Goal: Information Seeking & Learning: Learn about a topic

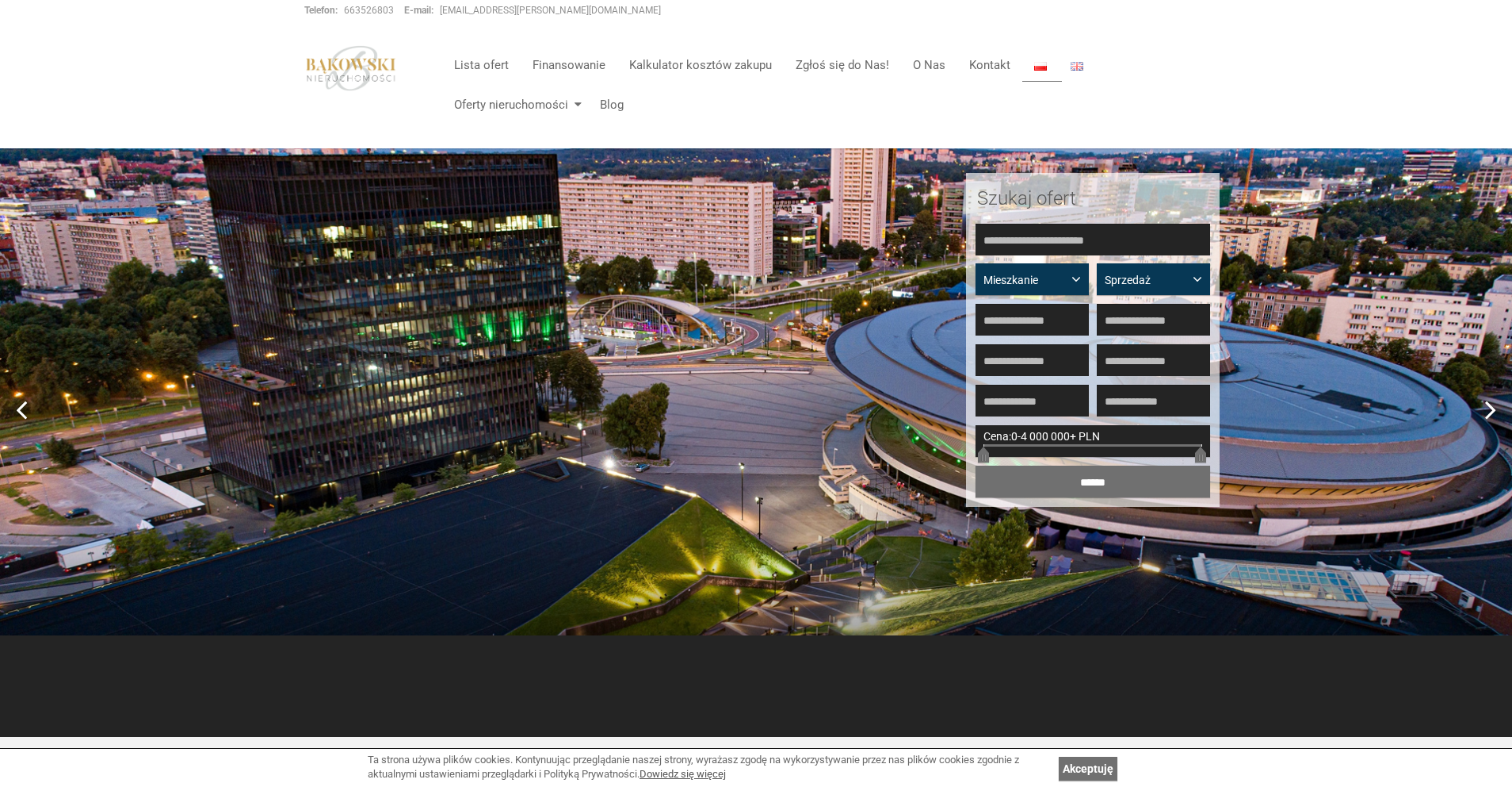
scroll to position [93, 0]
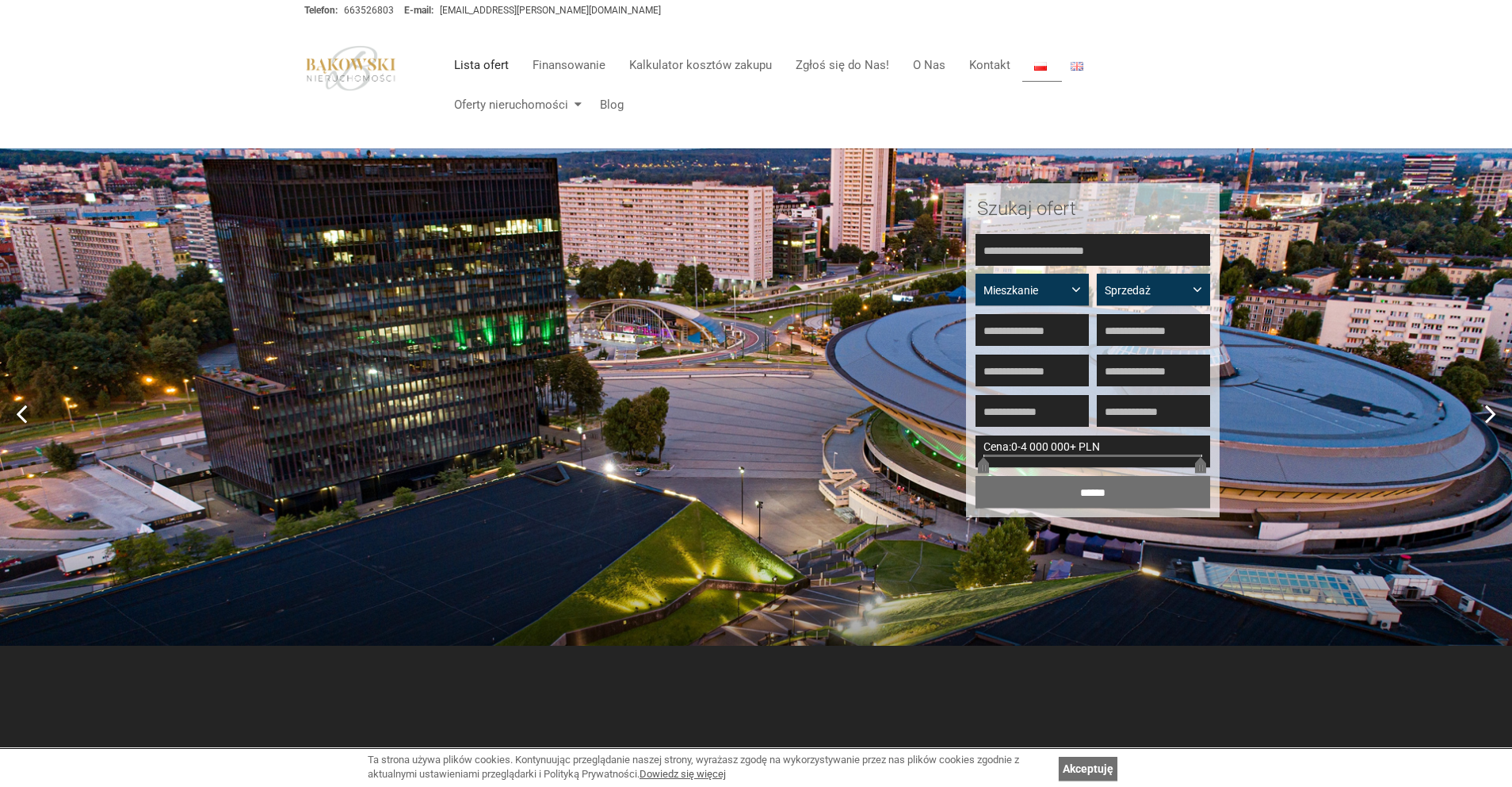
click at [498, 68] on link "Lista ofert" at bounding box center [482, 65] width 79 height 32
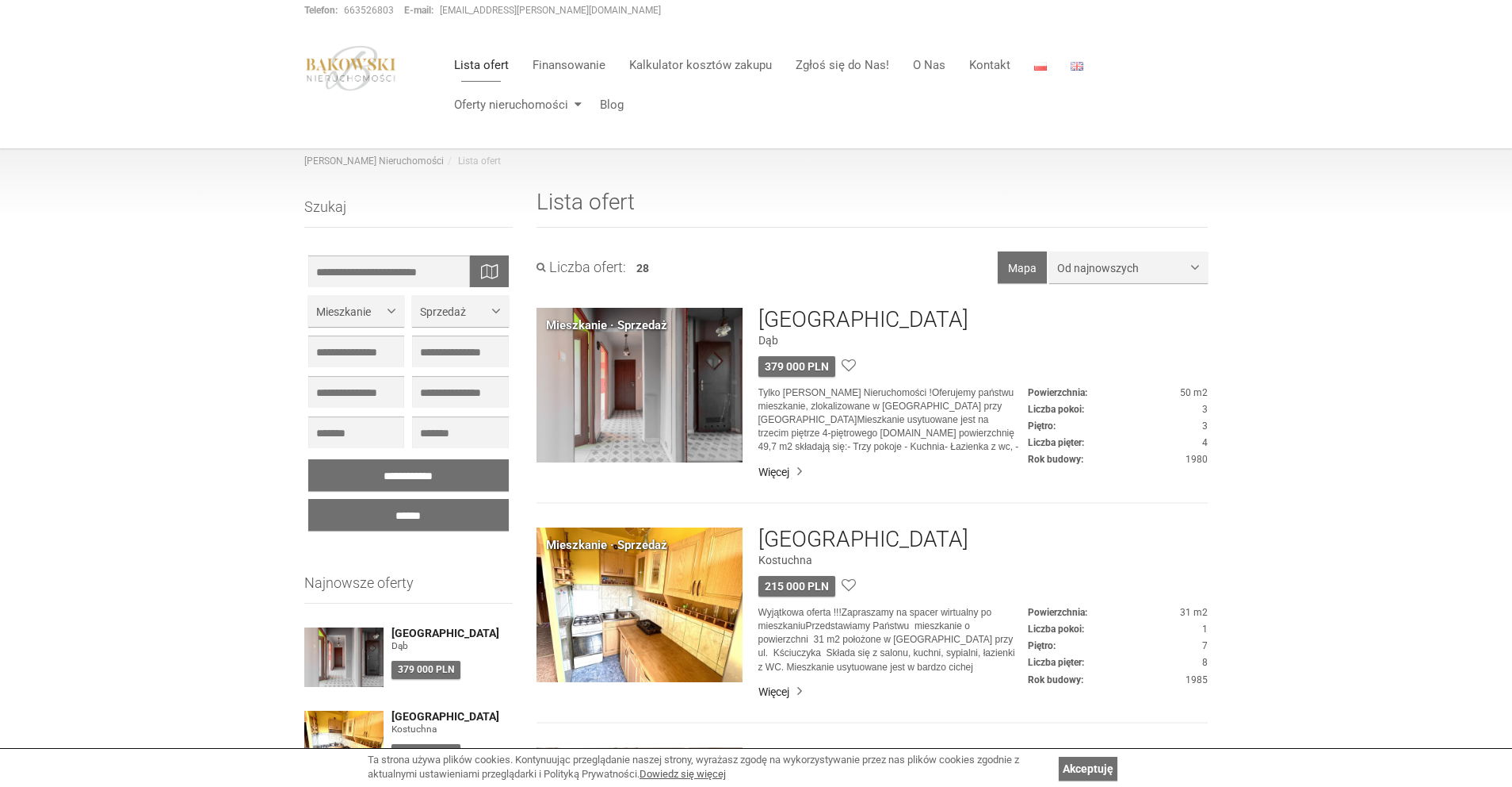
click at [667, 406] on img at bounding box center [639, 385] width 206 height 155
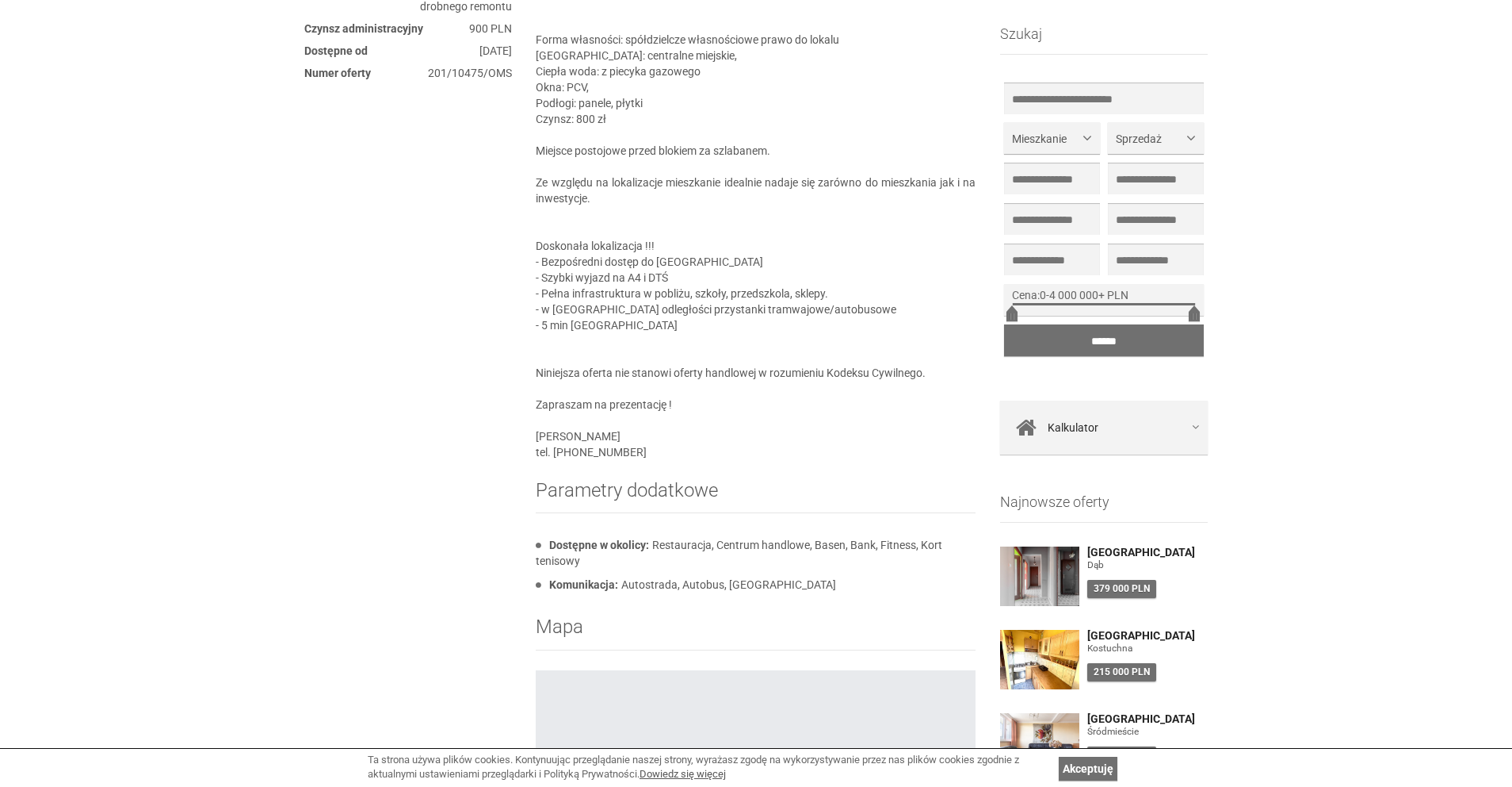
scroll to position [1264, 0]
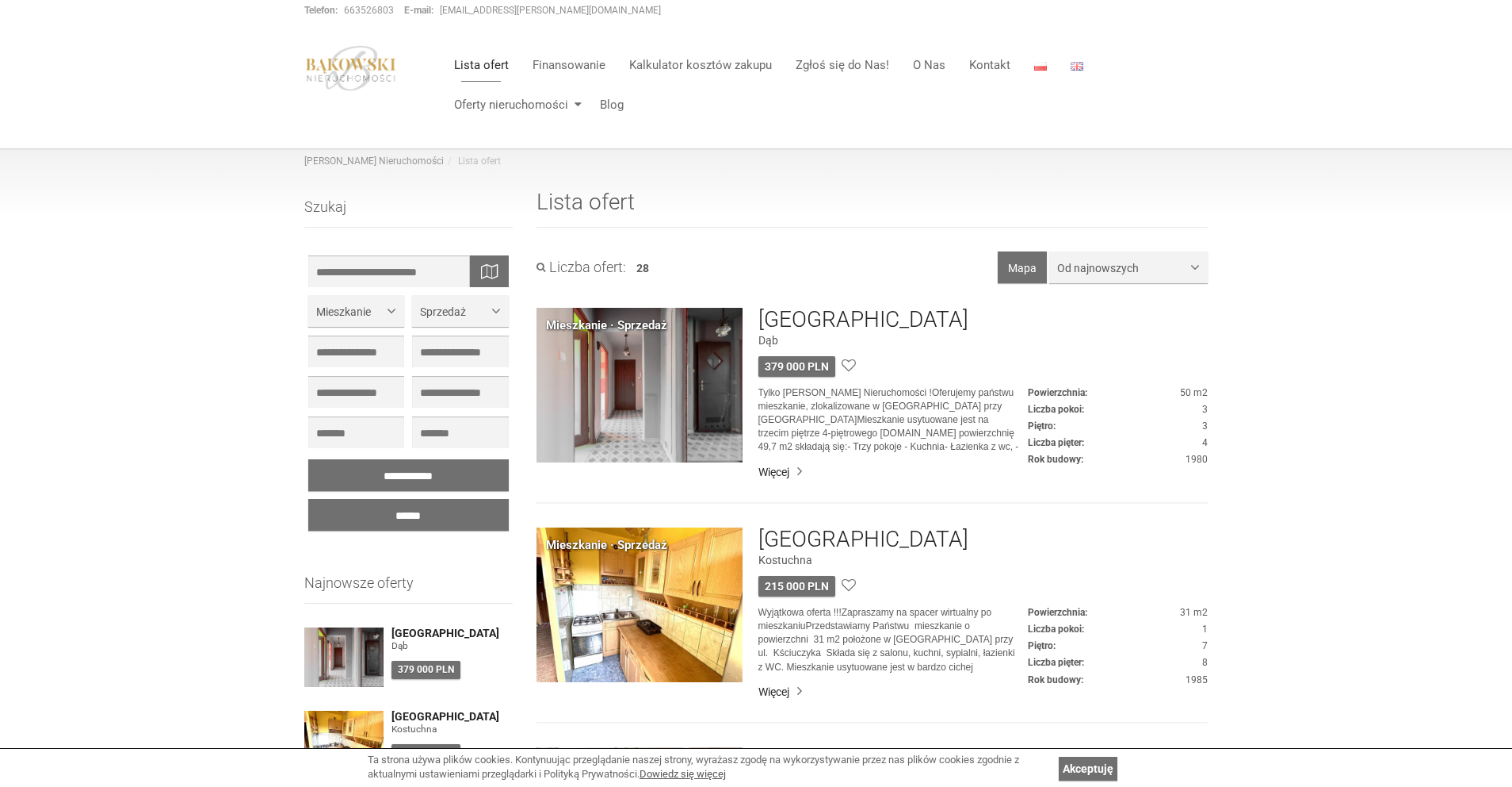
click at [676, 574] on img at bounding box center [639, 605] width 206 height 155
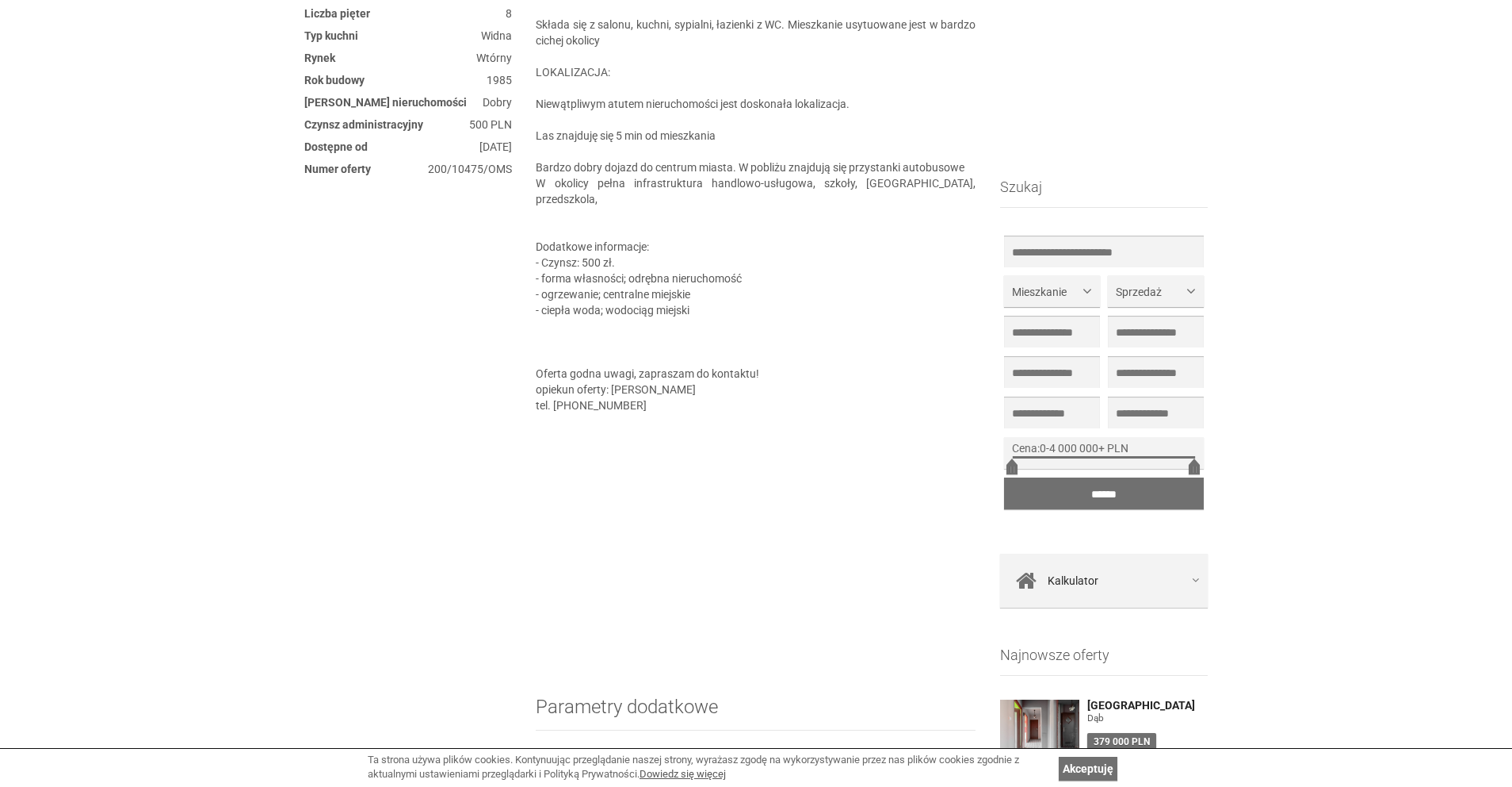
scroll to position [989, 0]
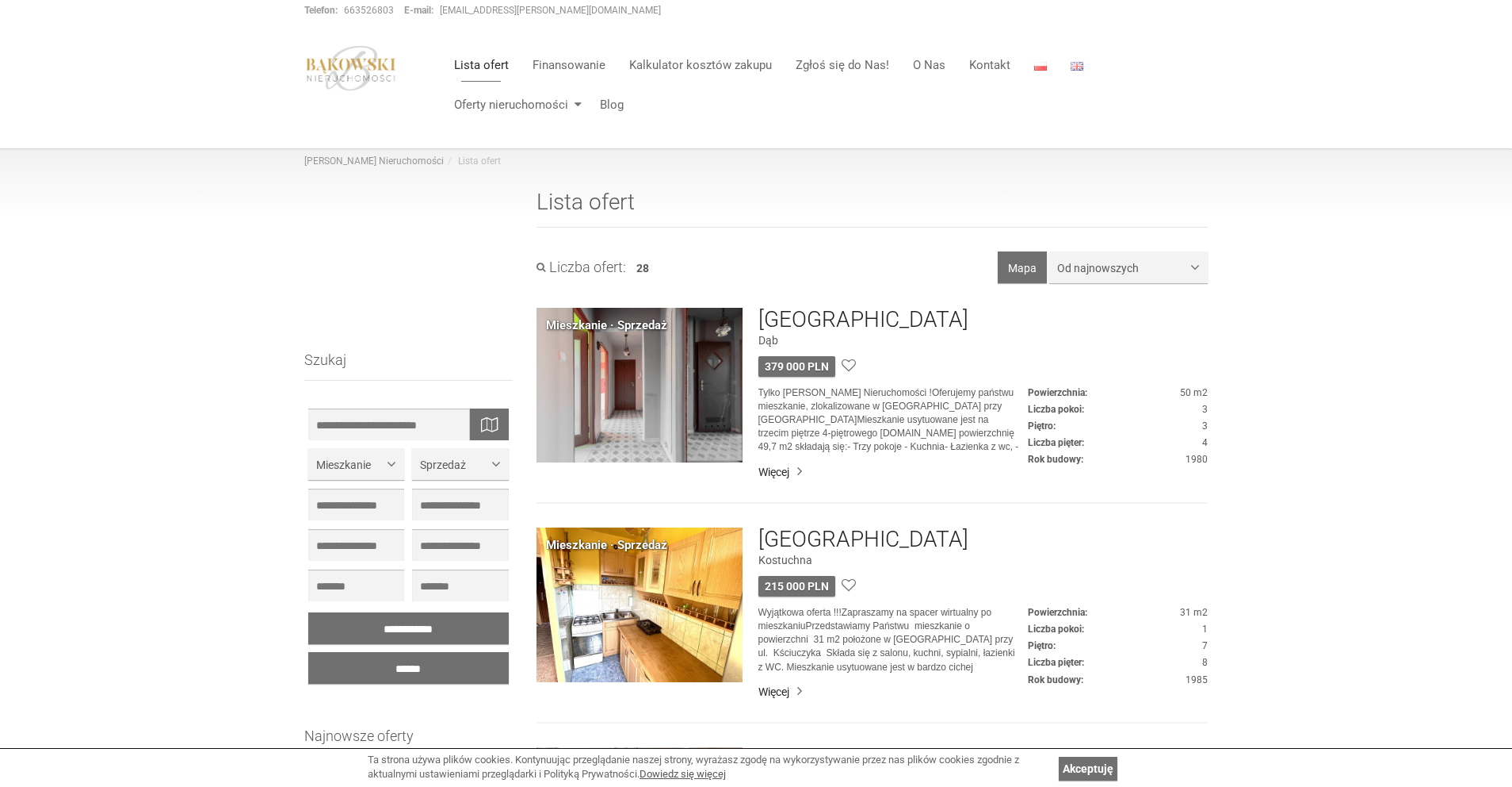
scroll to position [498, 0]
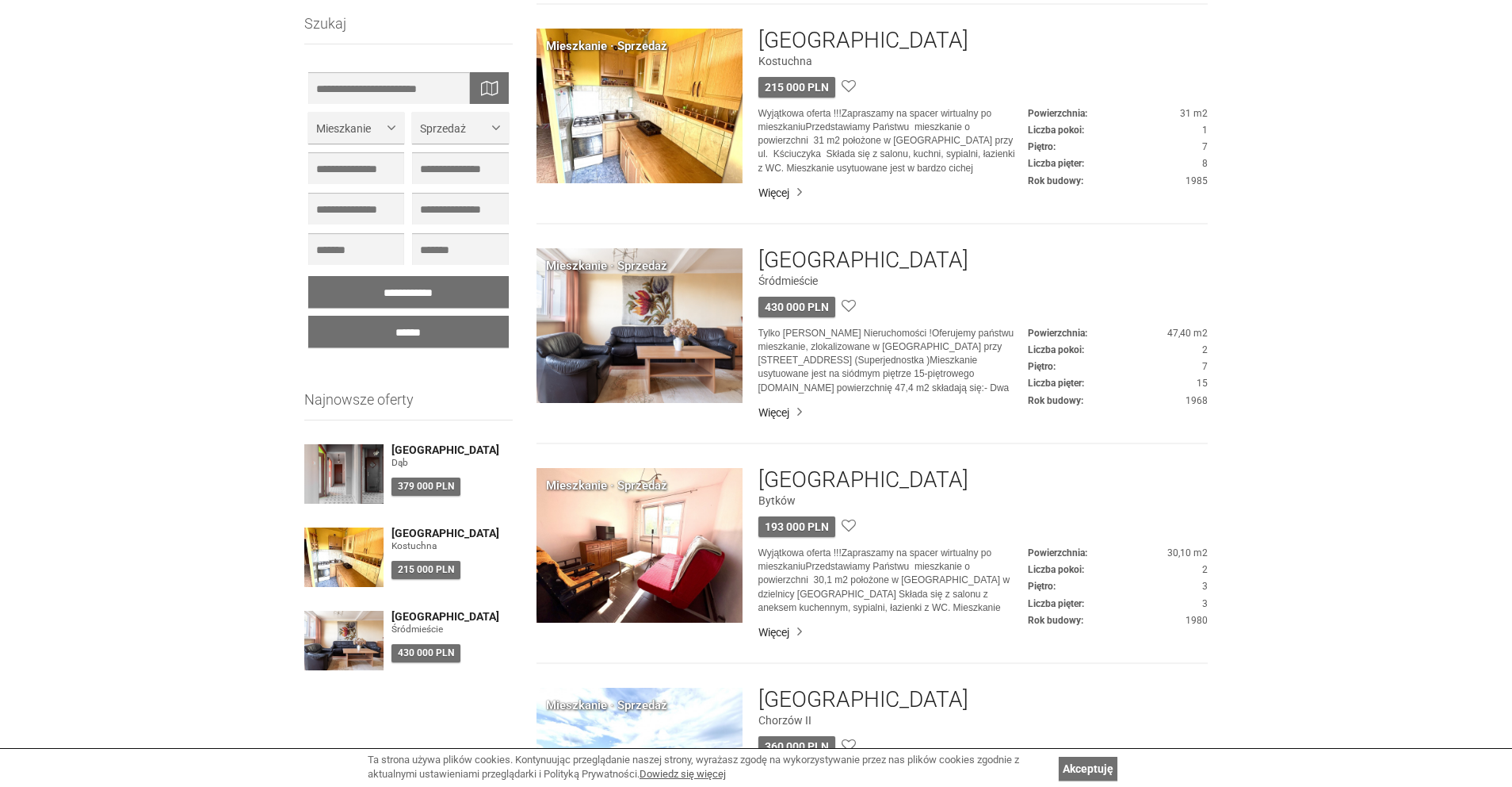
click at [646, 503] on img at bounding box center [639, 545] width 206 height 155
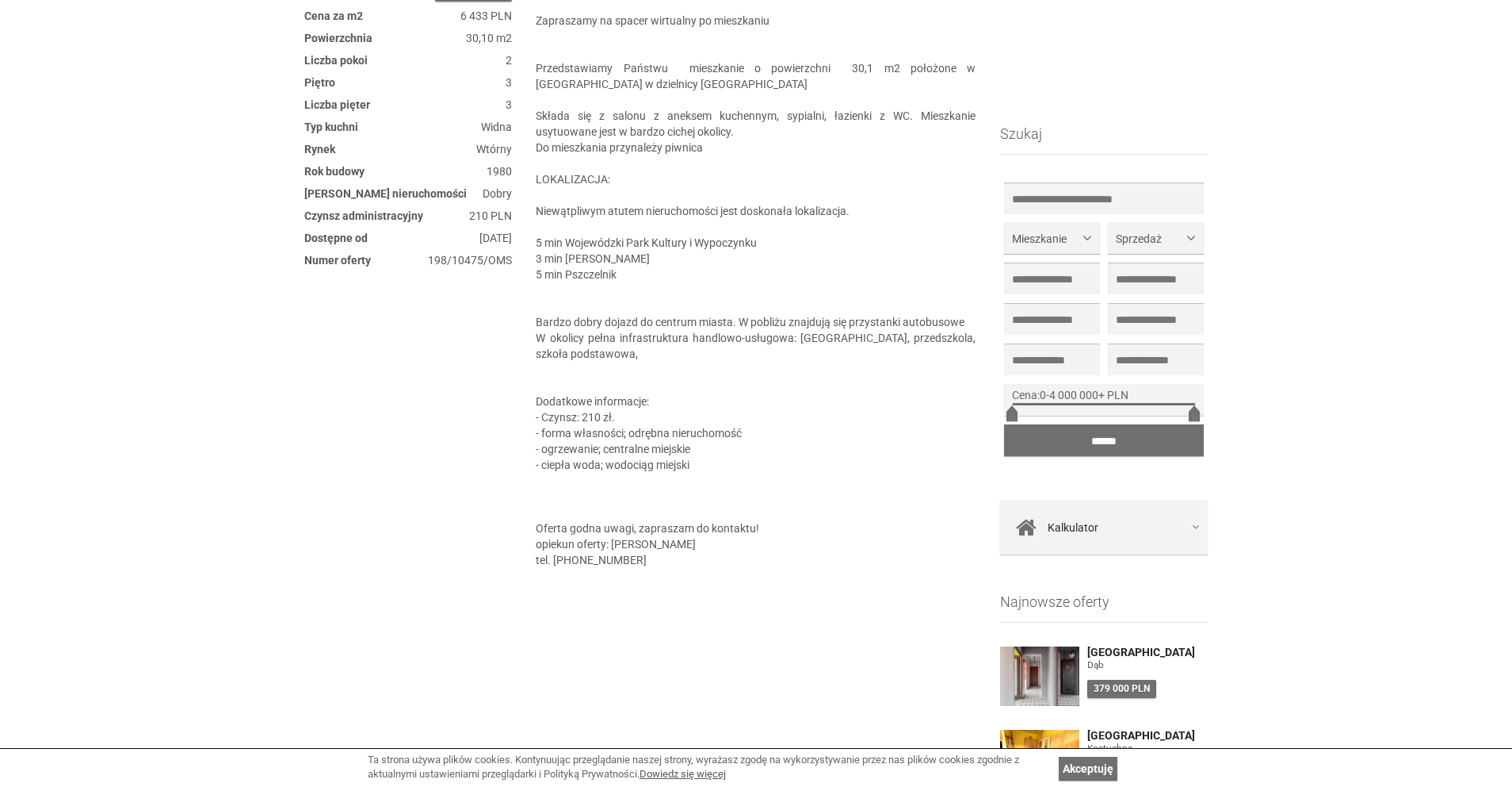
scroll to position [1008, 0]
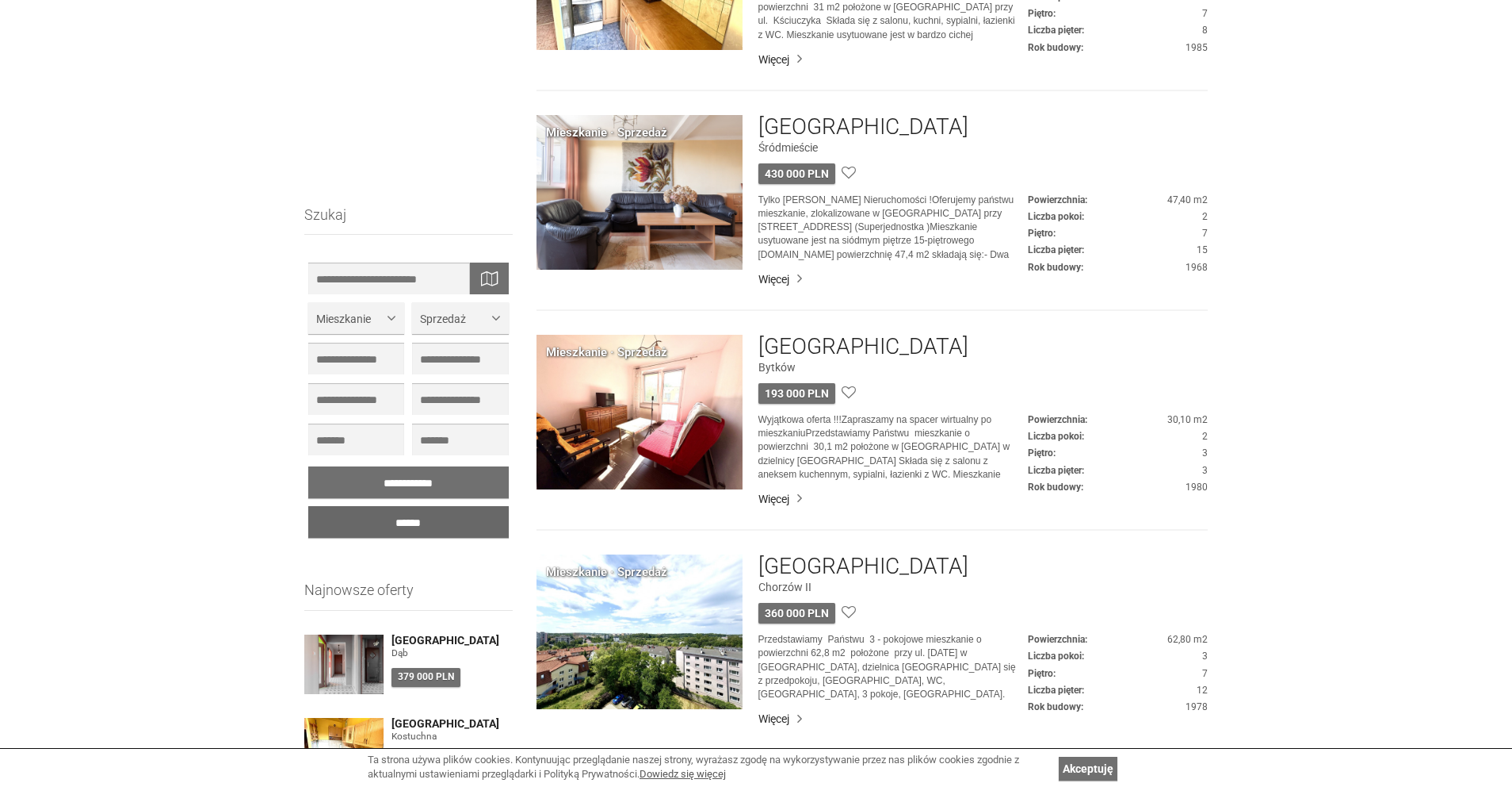
scroll to position [822, 0]
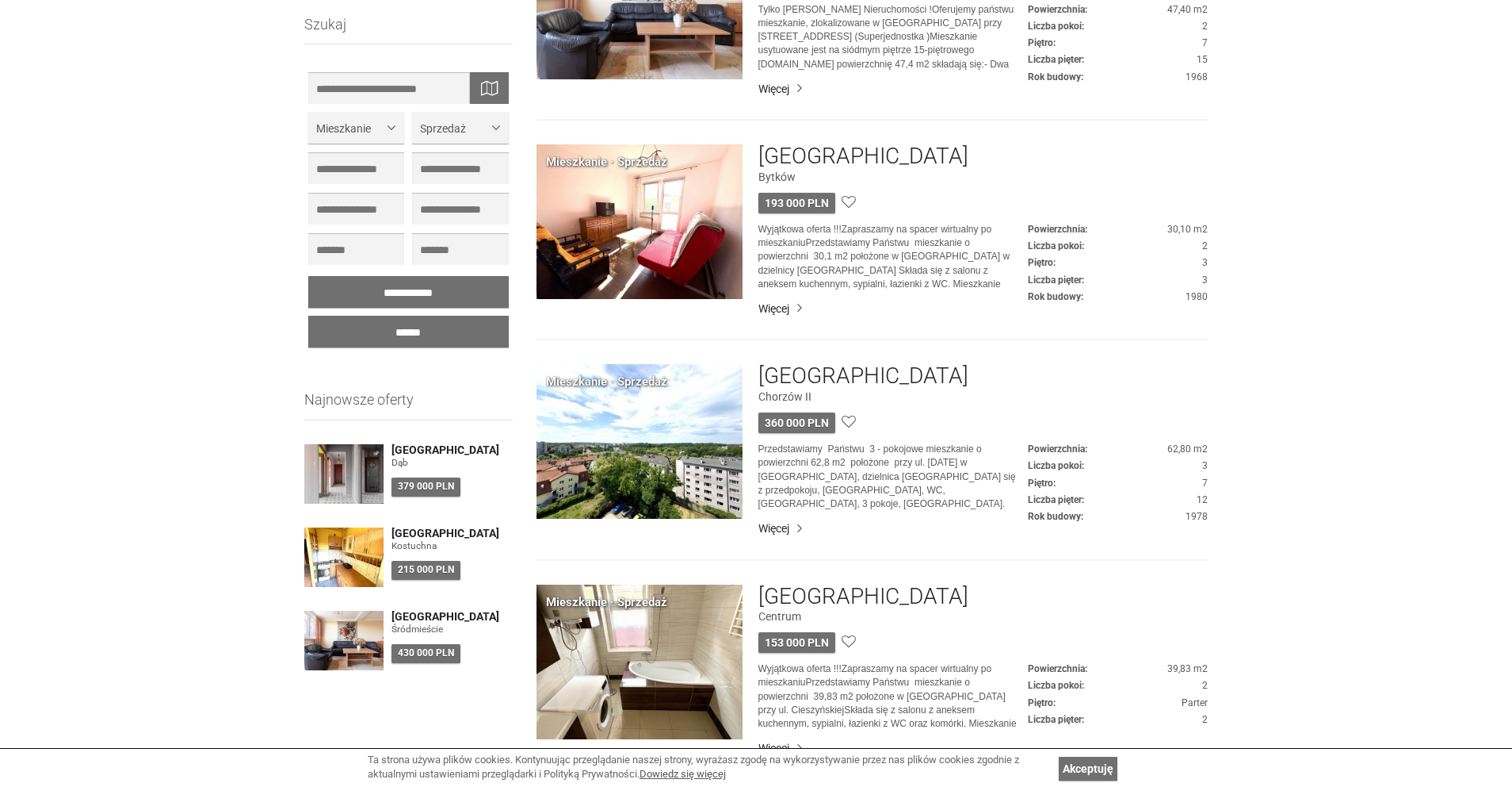
click at [716, 519] on div "Mieszkanie · Sprzedaż [GEOGRAPHIC_DATA] 360 000 PLN Przedstawiamy Państwu 3 - p…" at bounding box center [873, 462] width 672 height 196
click at [686, 480] on img at bounding box center [639, 441] width 206 height 155
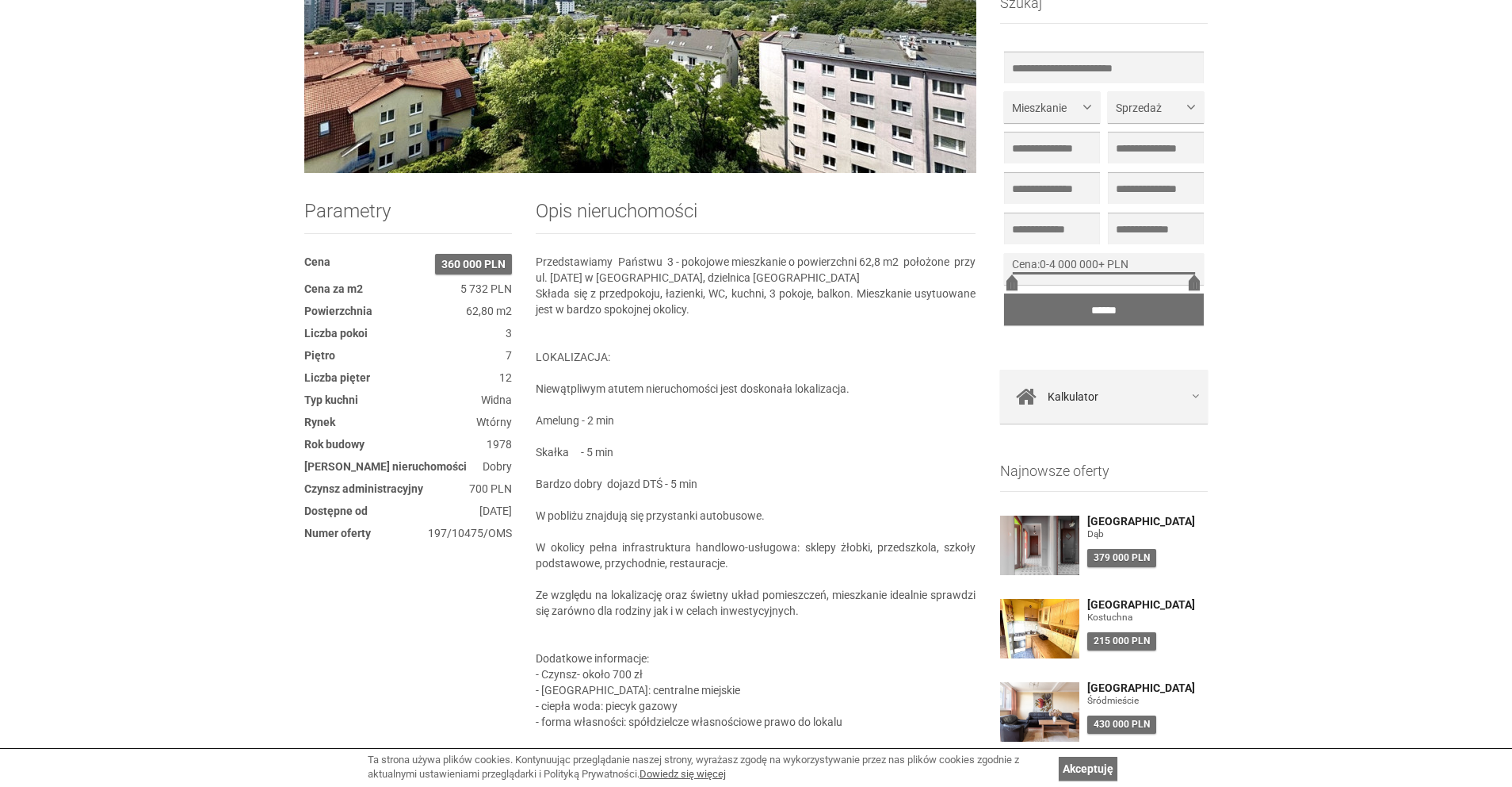
scroll to position [115, 0]
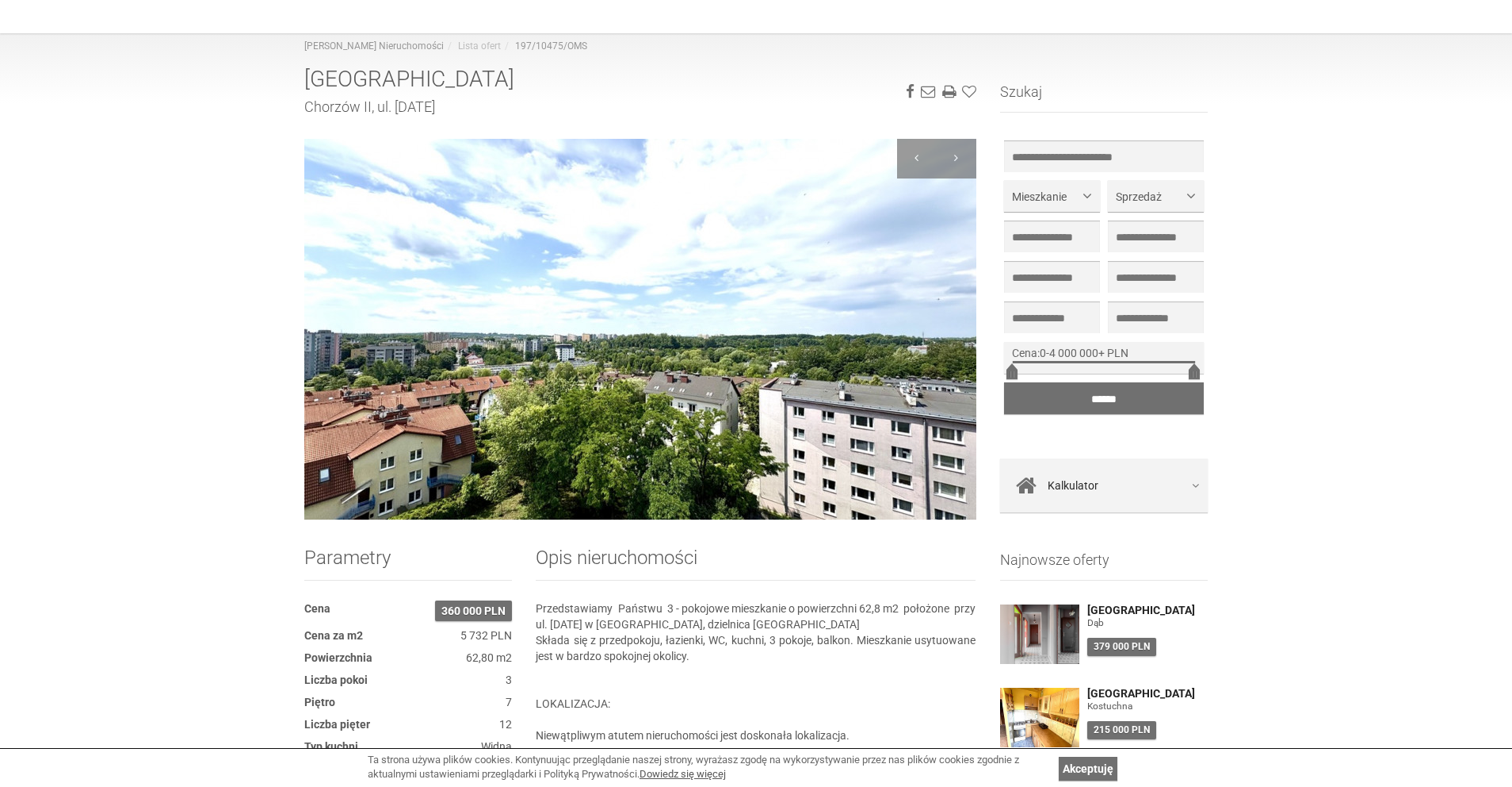
click at [700, 298] on img at bounding box center [640, 328] width 672 height 380
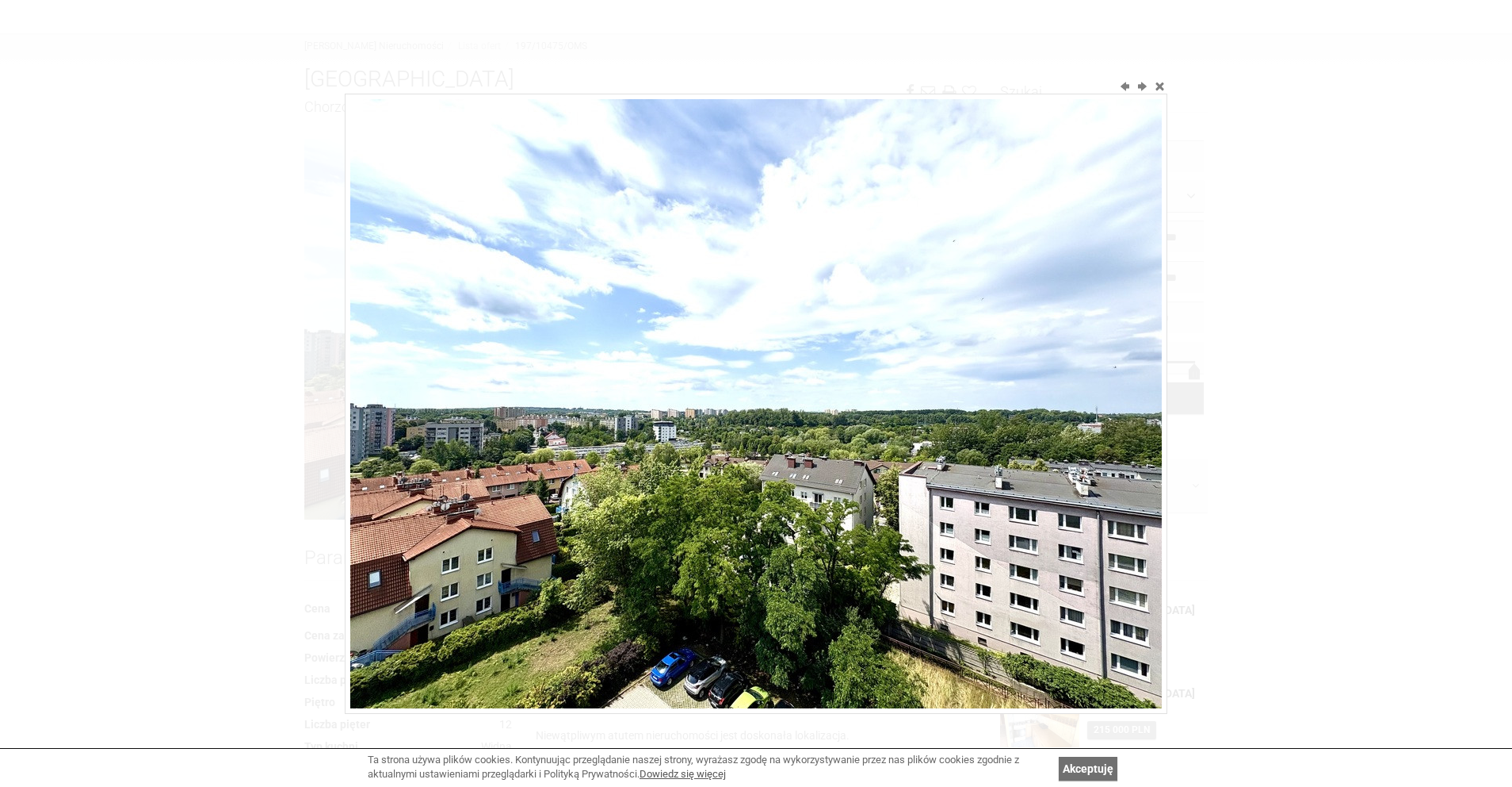
click at [1189, 389] on div at bounding box center [756, 393] width 1512 height 787
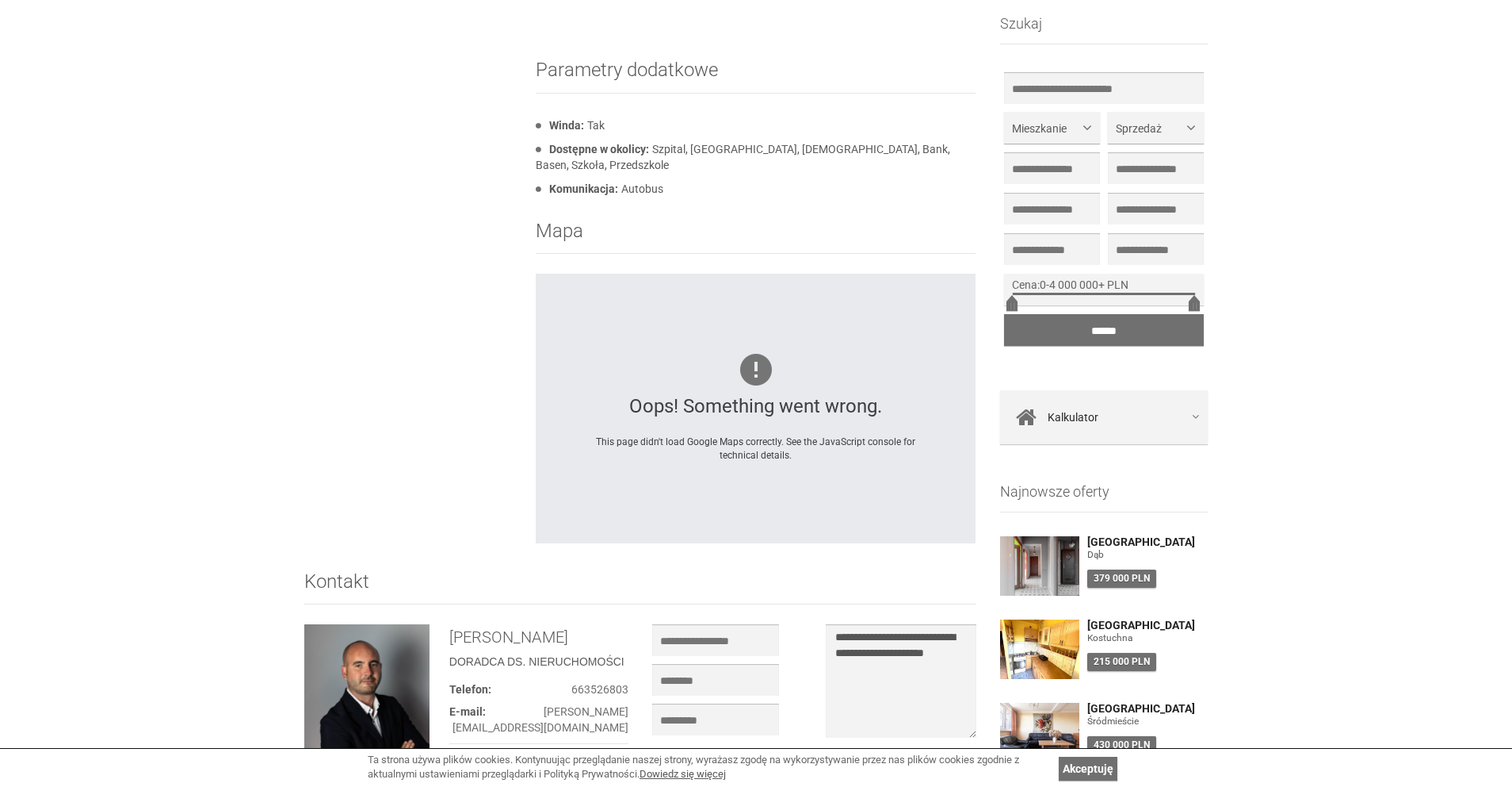
scroll to position [1830, 0]
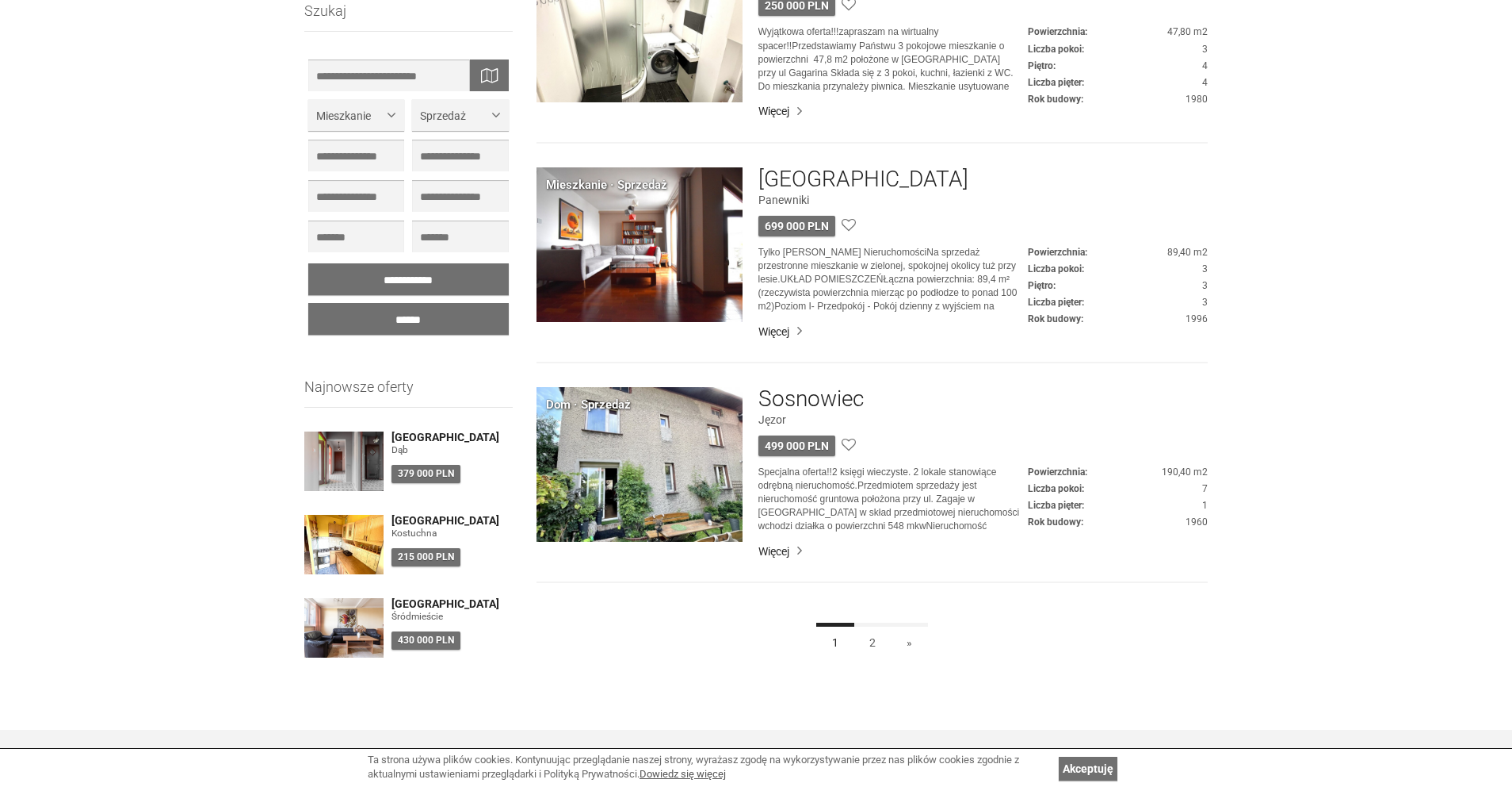
scroll to position [4177, 0]
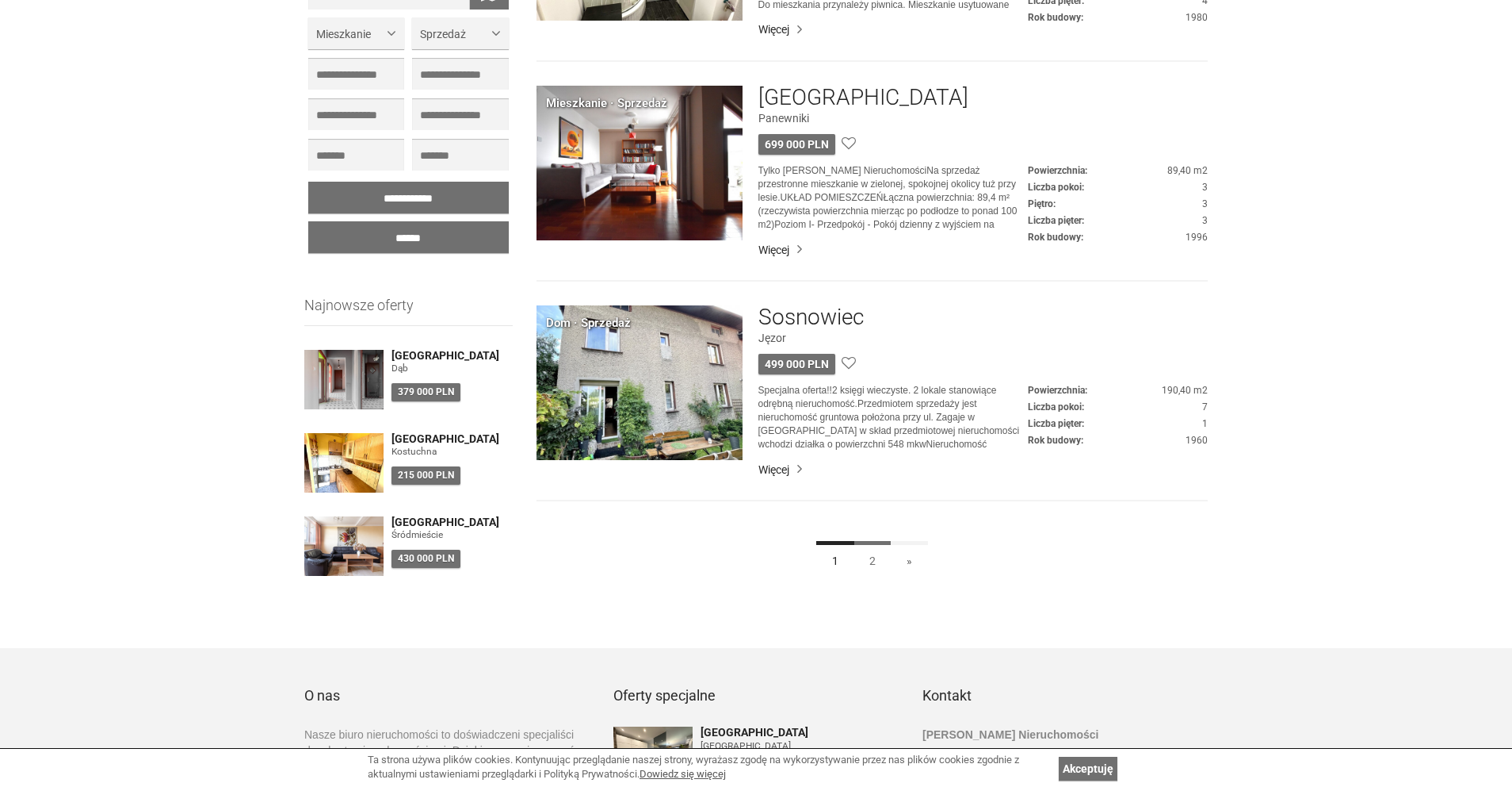
click at [876, 553] on link "2" at bounding box center [873, 558] width 38 height 36
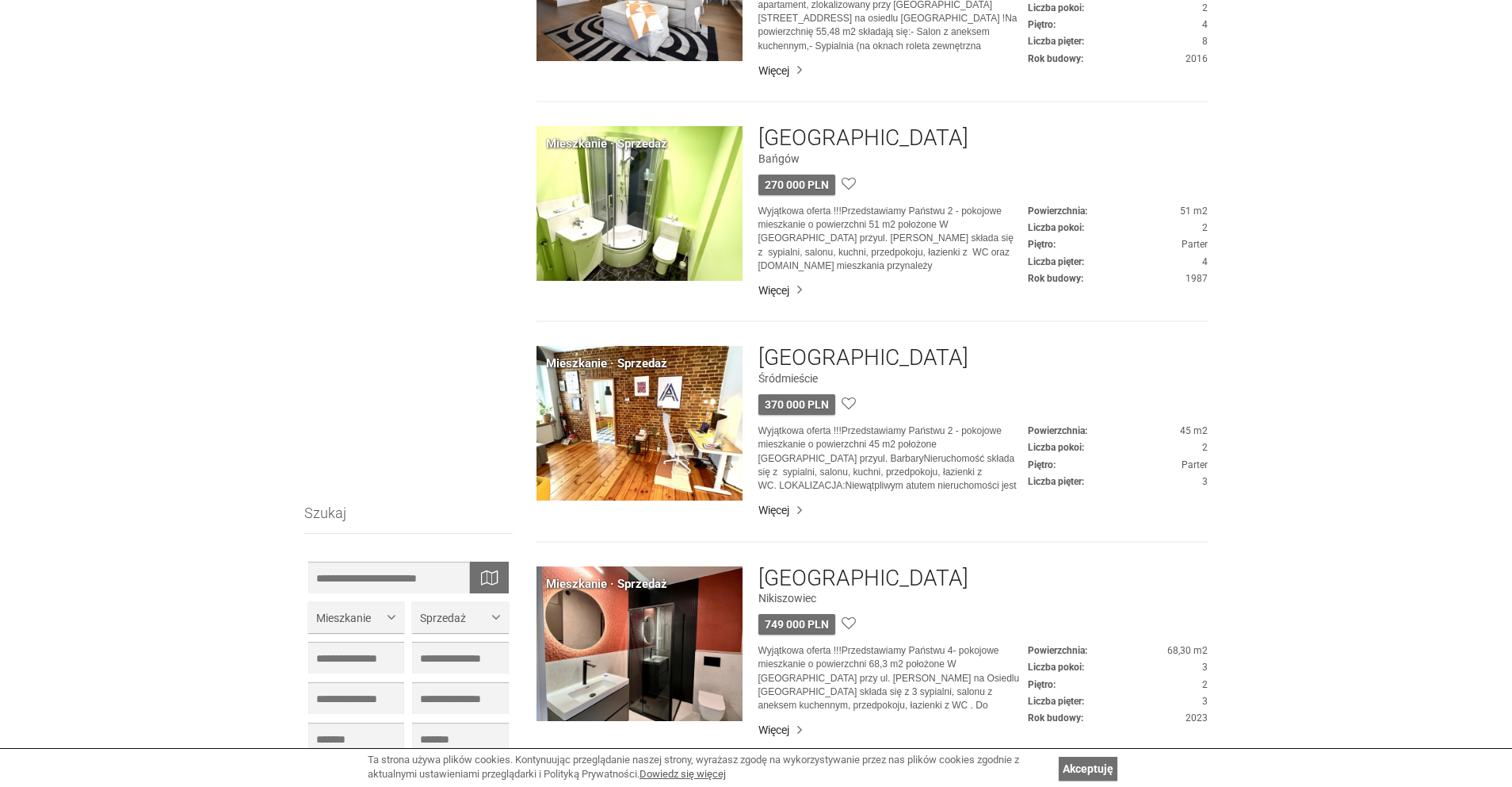
scroll to position [1725, 0]
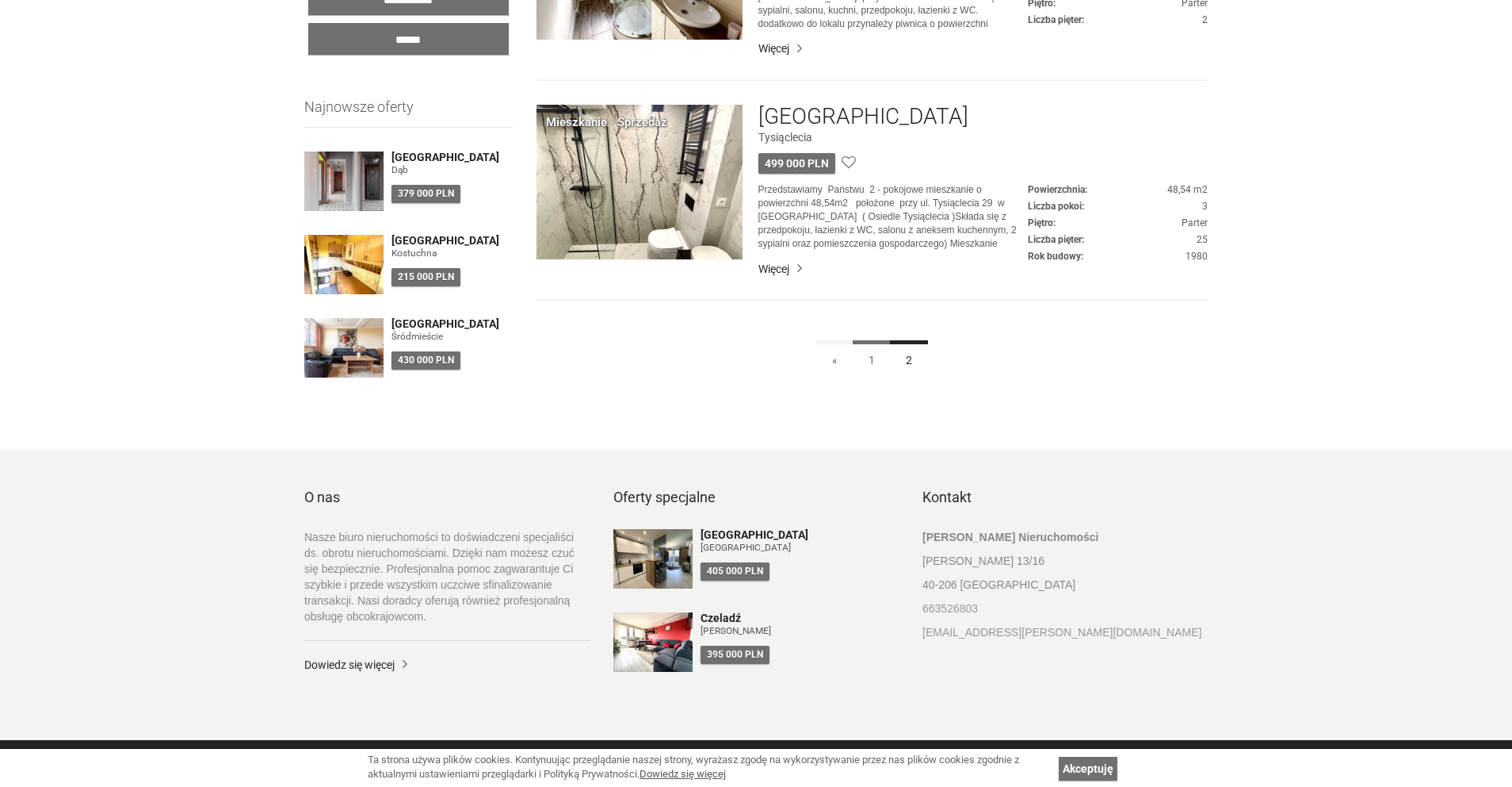
click at [876, 351] on link "1" at bounding box center [872, 357] width 38 height 36
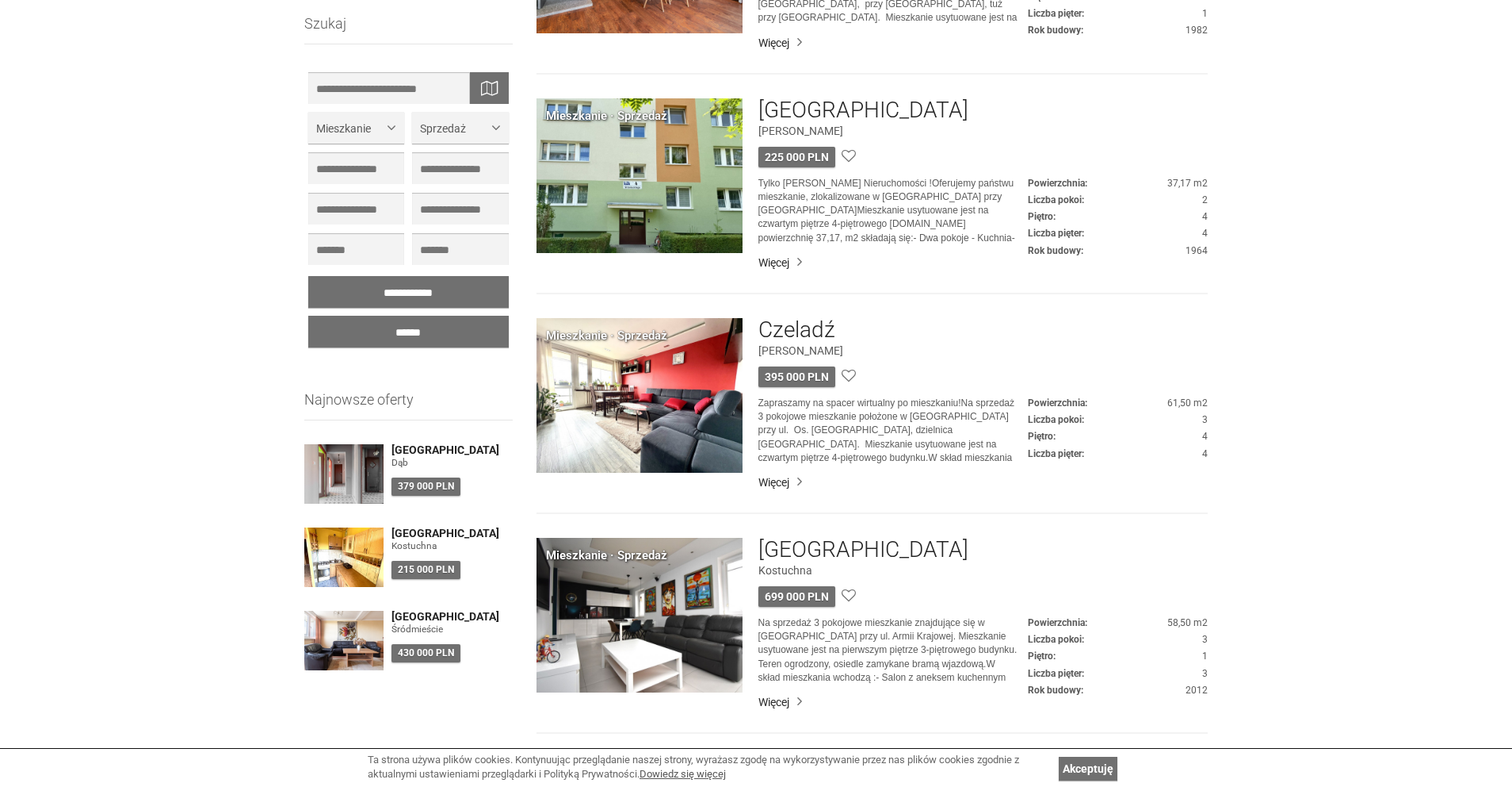
scroll to position [2826, 0]
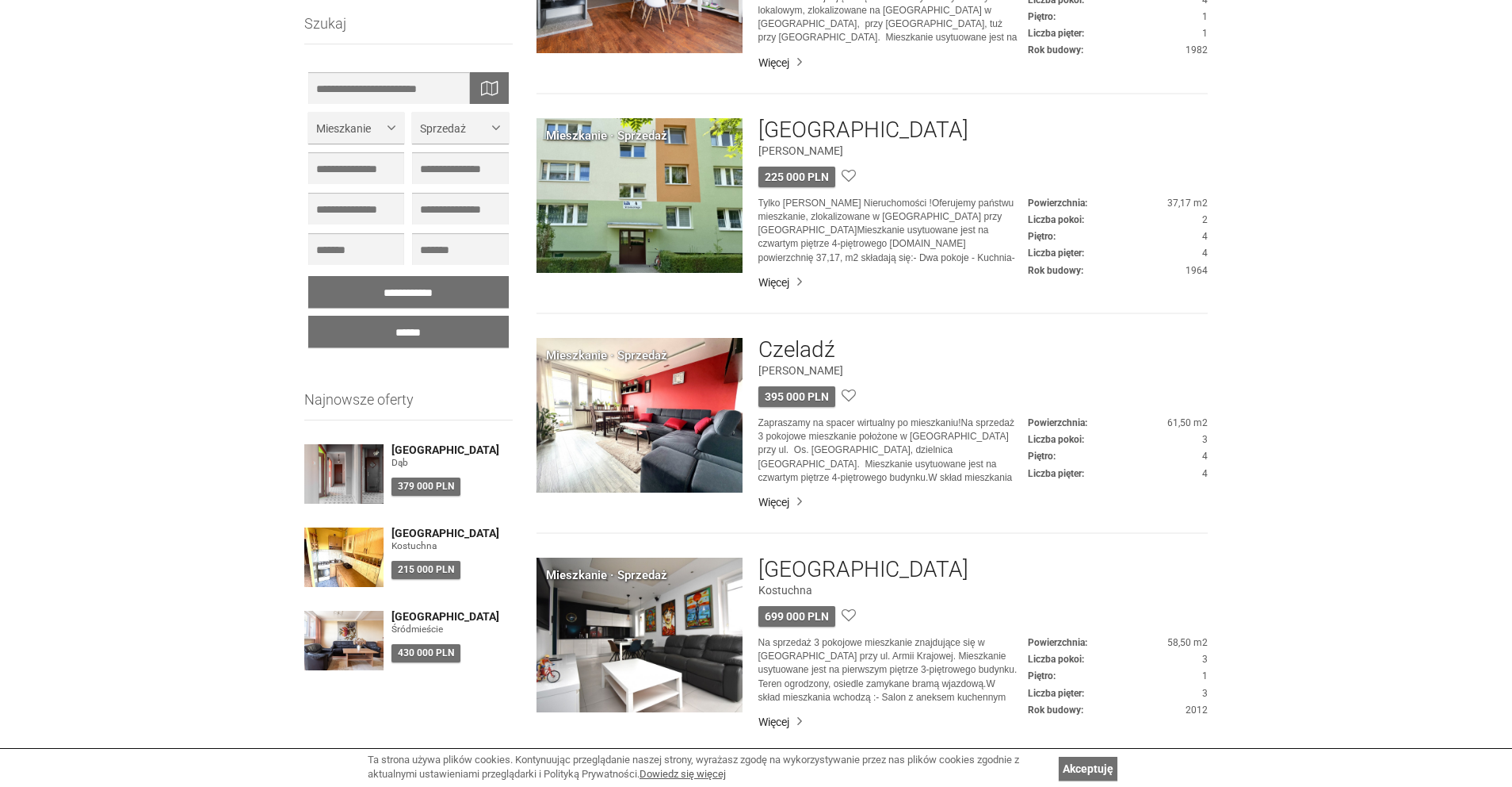
click at [680, 222] on img at bounding box center [639, 195] width 206 height 155
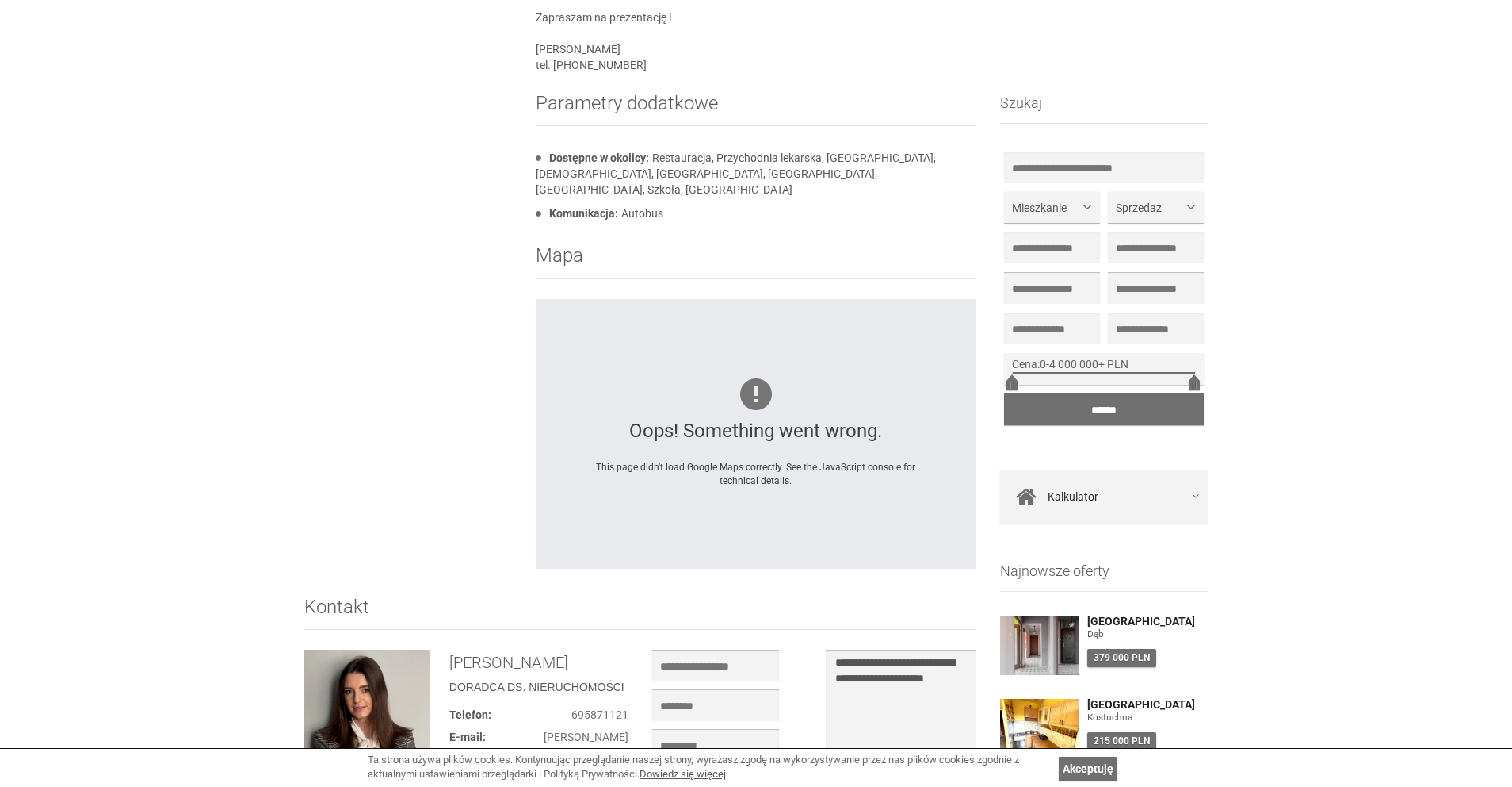
scroll to position [1569, 0]
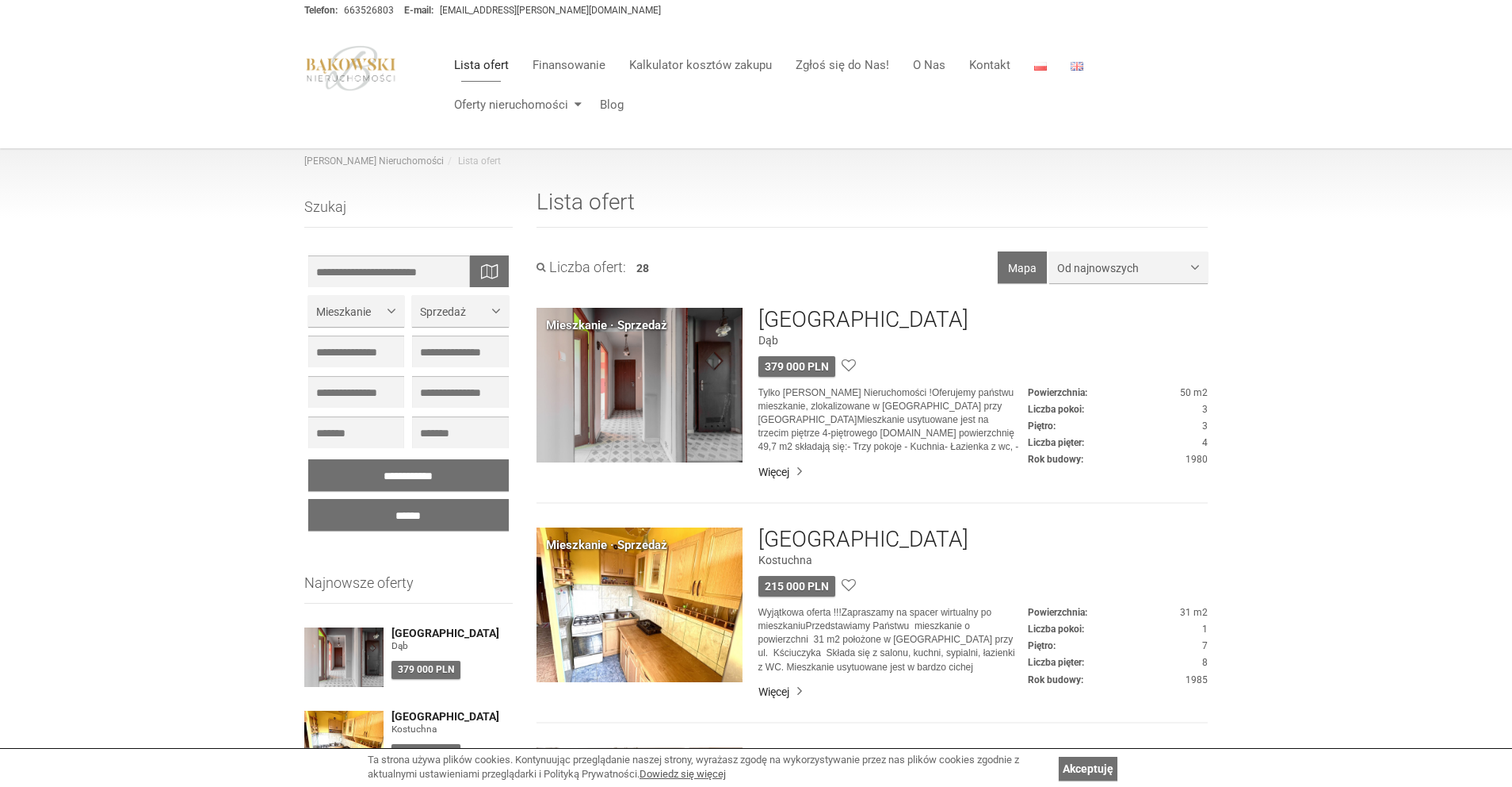
click at [325, 71] on img at bounding box center [351, 68] width 93 height 46
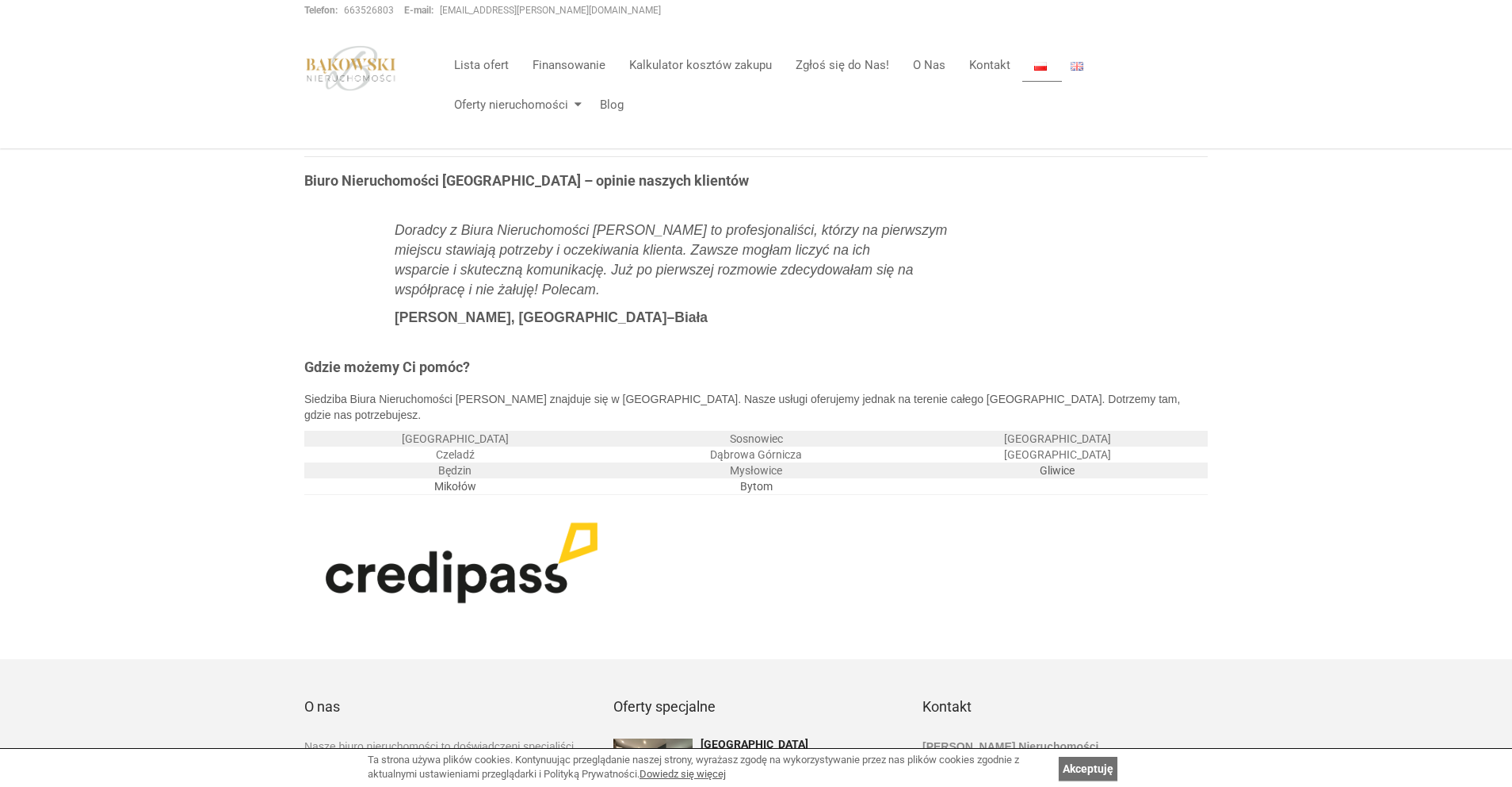
scroll to position [3054, 0]
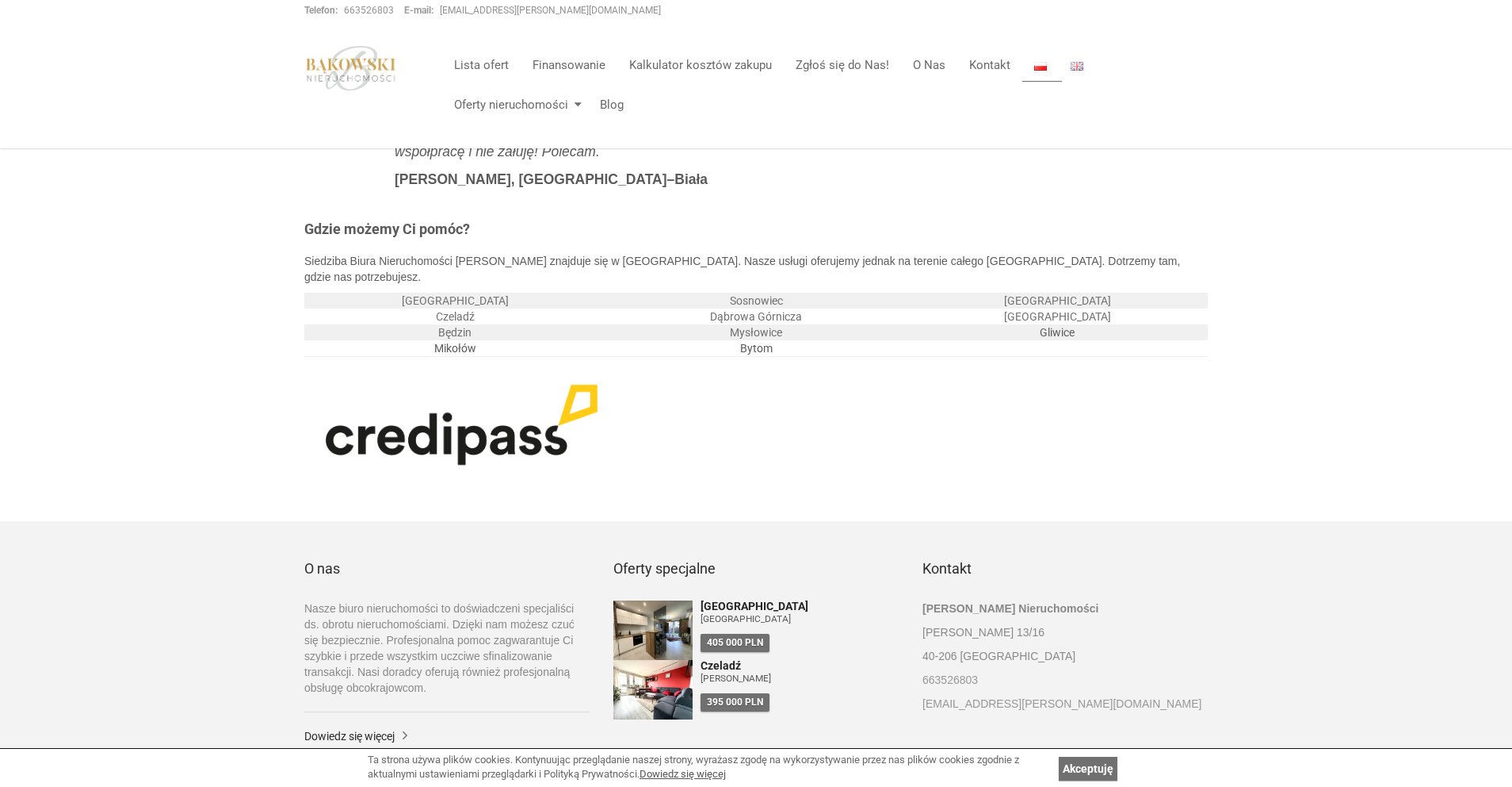
click at [532, 404] on img at bounding box center [462, 424] width 315 height 105
